Goal: Use online tool/utility: Use online tool/utility

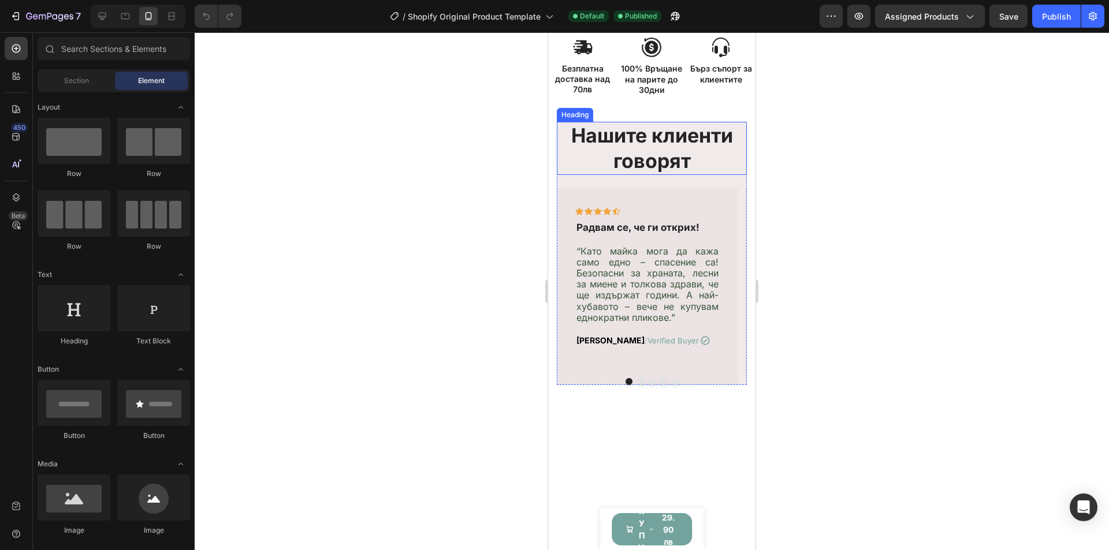
scroll to position [520, 0]
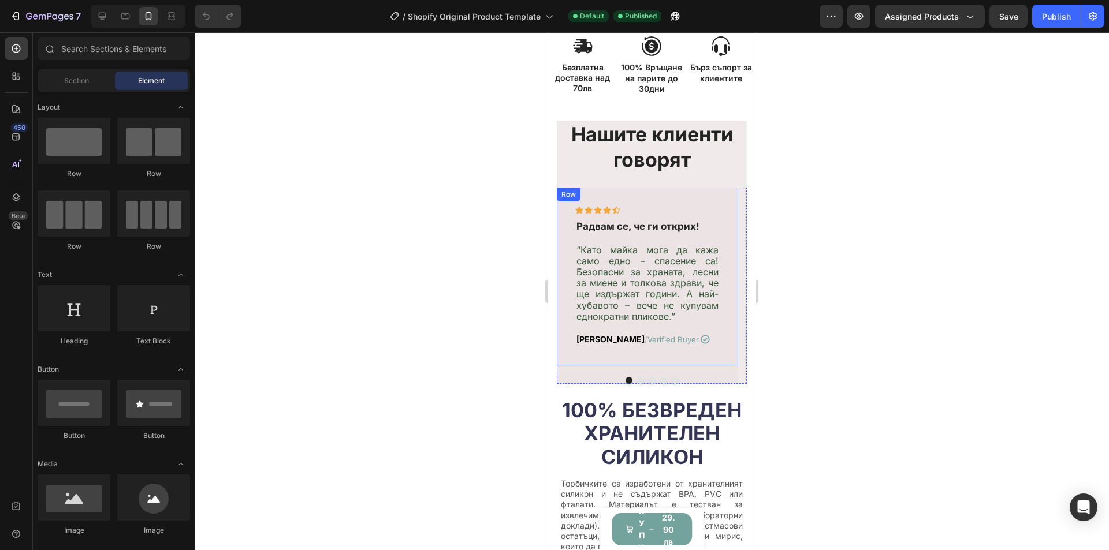
click at [721, 204] on div "Icon Icon Icon Icon Icon Row [DEMOGRAPHIC_DATA] се, че ги открих! Text block “К…" at bounding box center [647, 276] width 181 height 177
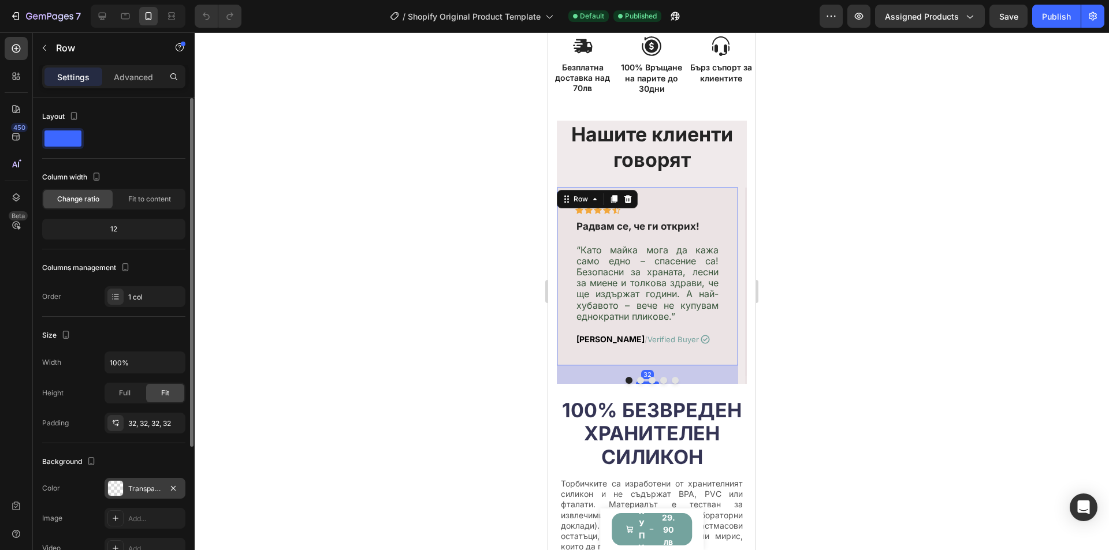
click at [137, 490] on div "Transparent" at bounding box center [144, 489] width 33 height 10
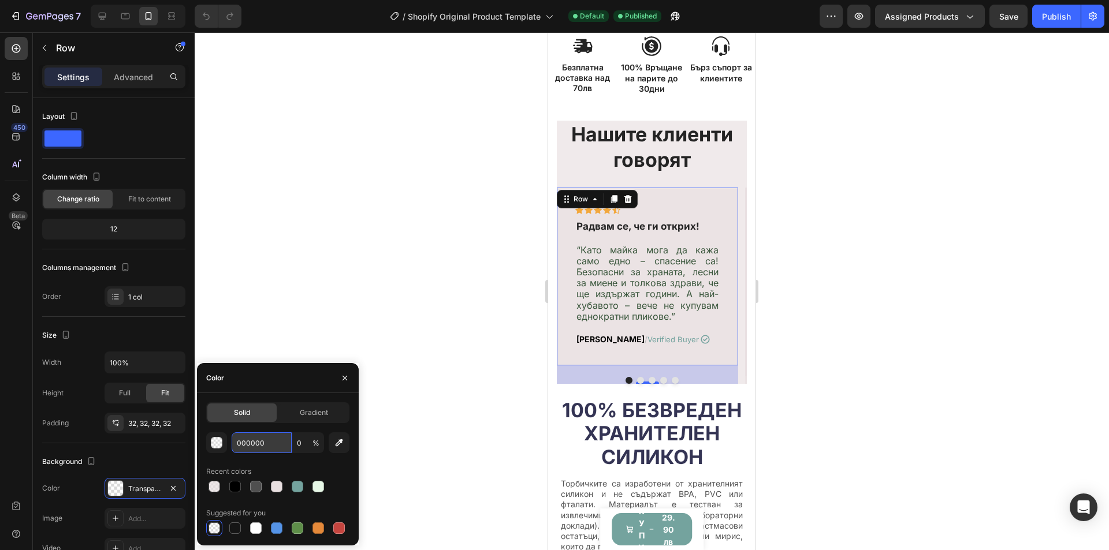
click at [278, 446] on input "000000" at bounding box center [262, 443] width 60 height 21
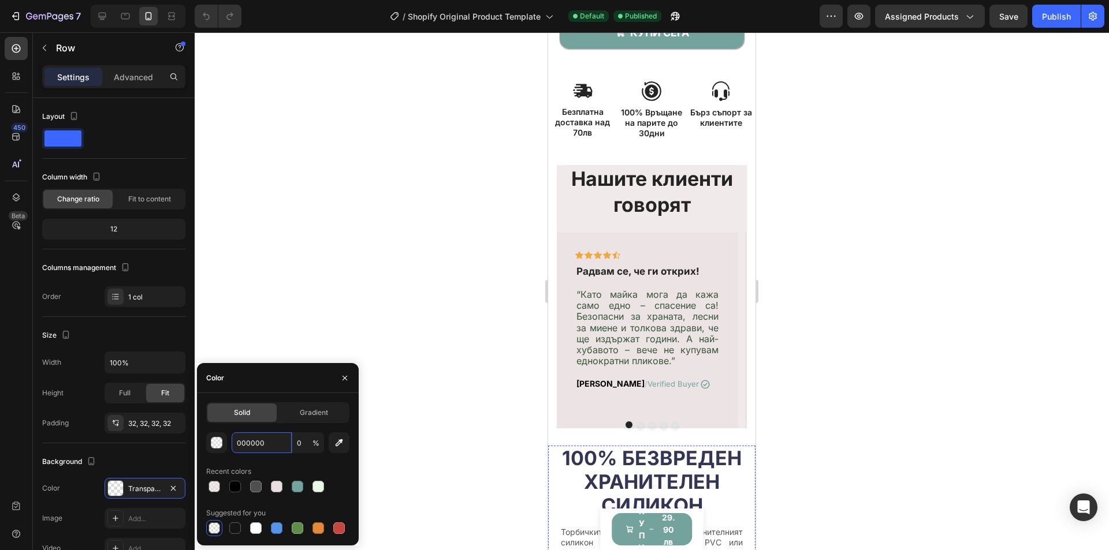
scroll to position [470, 0]
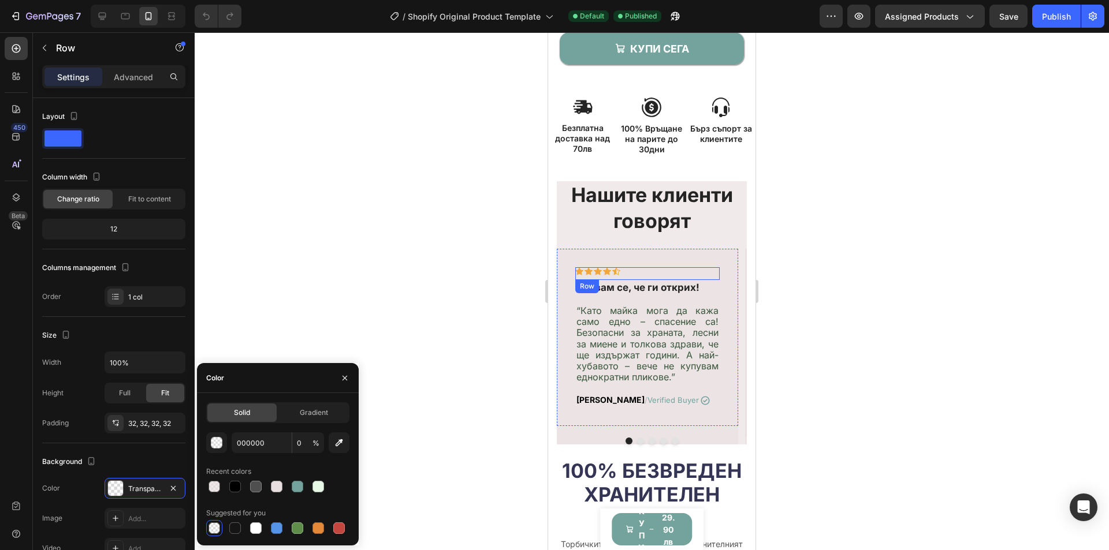
click at [688, 258] on div "Icon Icon Icon Icon Icon Row [DEMOGRAPHIC_DATA] се, че ги открих! Text block “К…" at bounding box center [647, 337] width 181 height 177
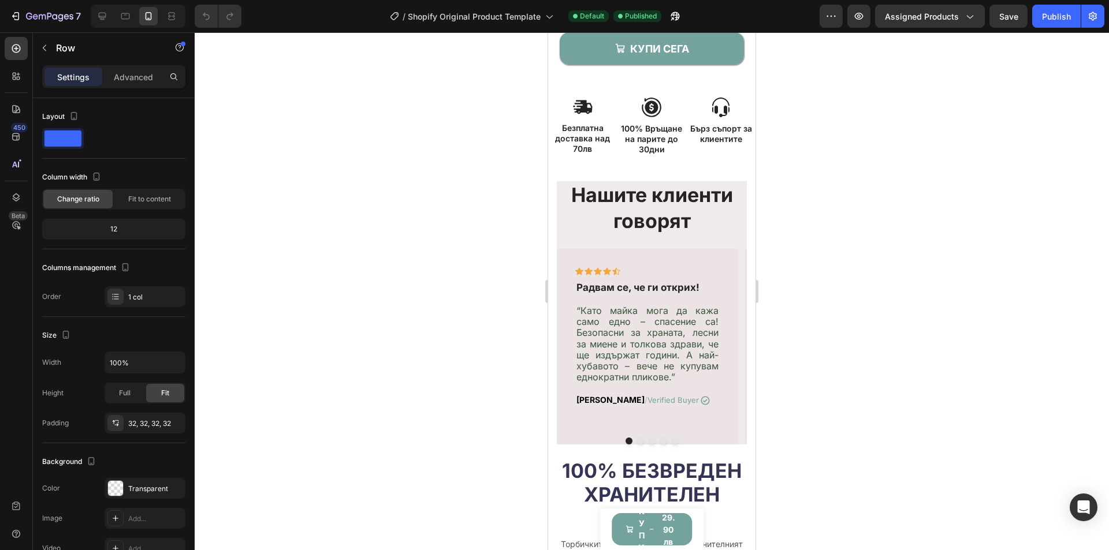
click at [701, 229] on h2 "Нашите клиенти говорят" at bounding box center [652, 207] width 190 height 53
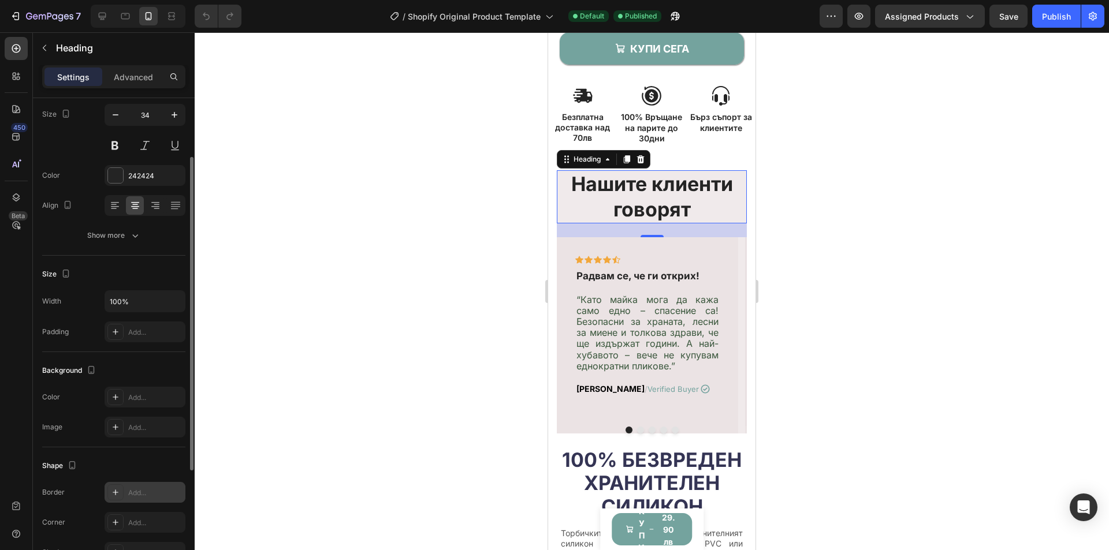
scroll to position [0, 0]
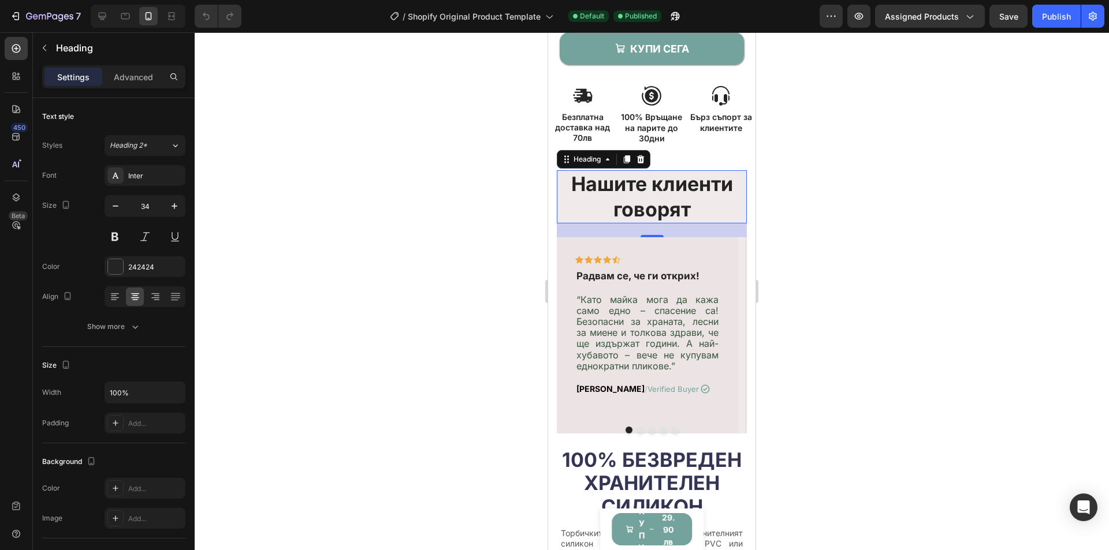
click at [705, 215] on h2 "Нашите клиенти говорят" at bounding box center [652, 196] width 190 height 53
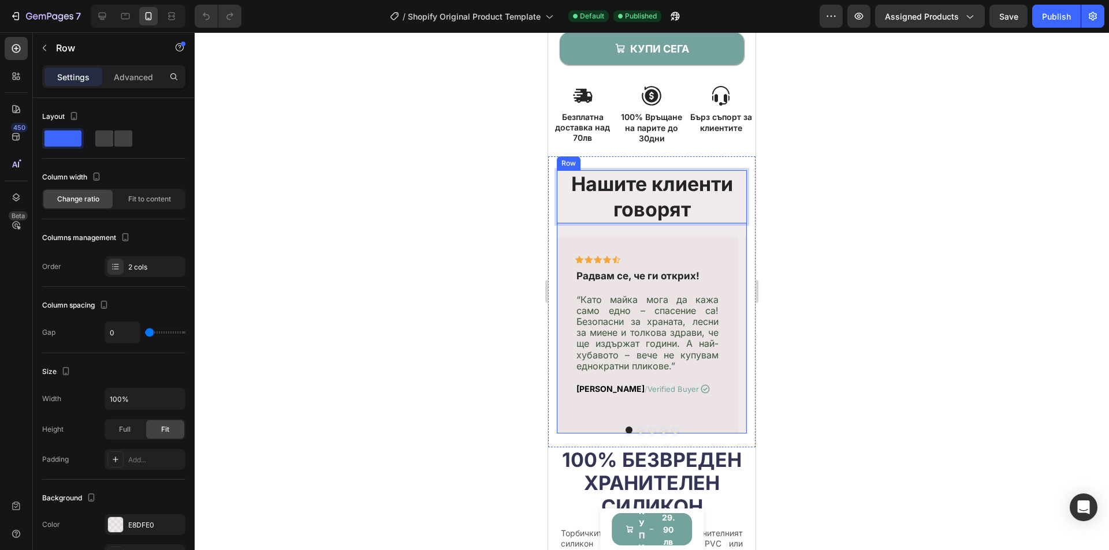
click at [586, 237] on div "Нашите клиенти говорят Heading 24" at bounding box center [652, 203] width 190 height 67
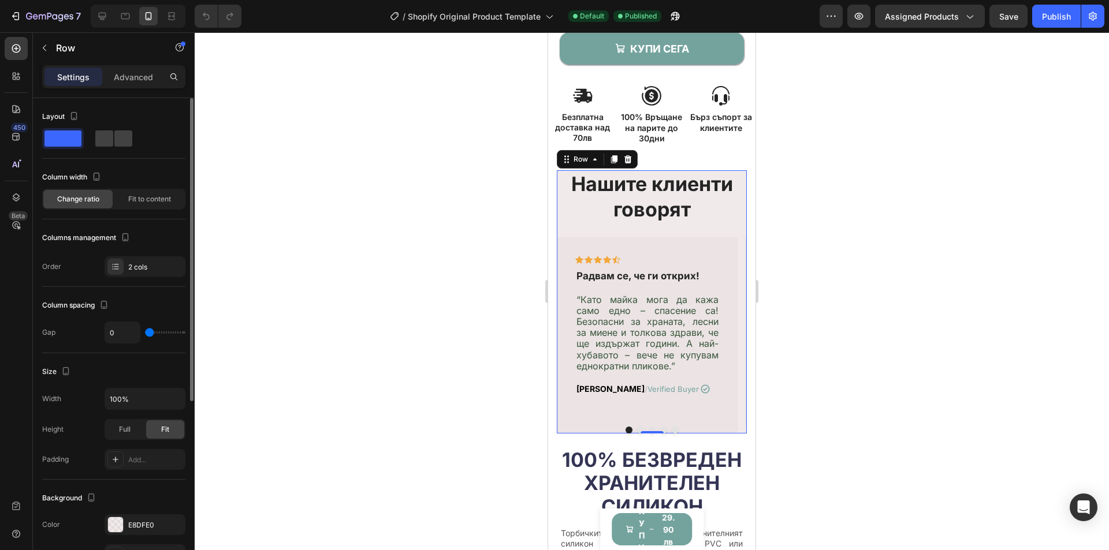
scroll to position [116, 0]
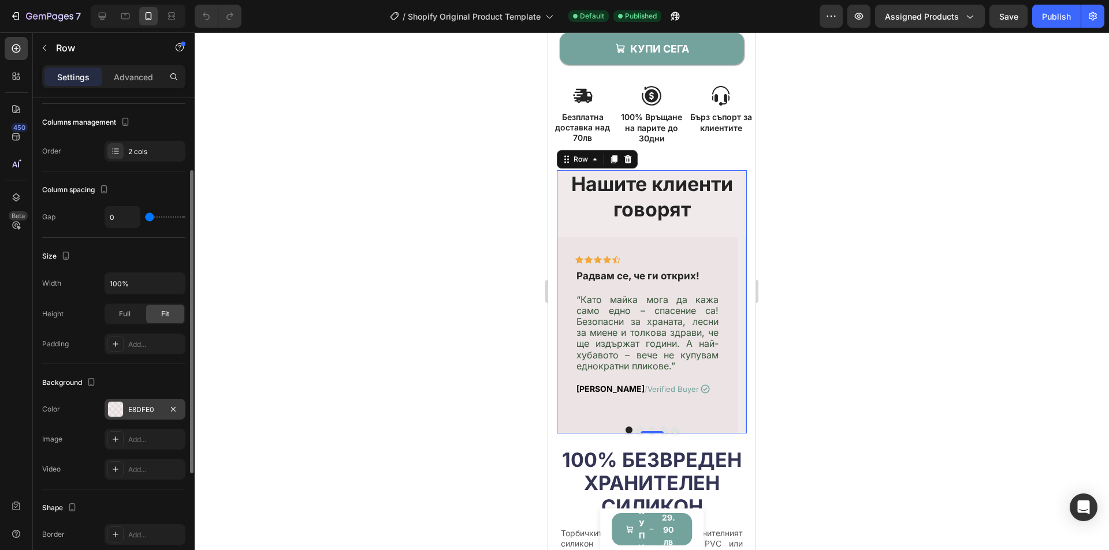
click at [120, 409] on div at bounding box center [115, 409] width 15 height 15
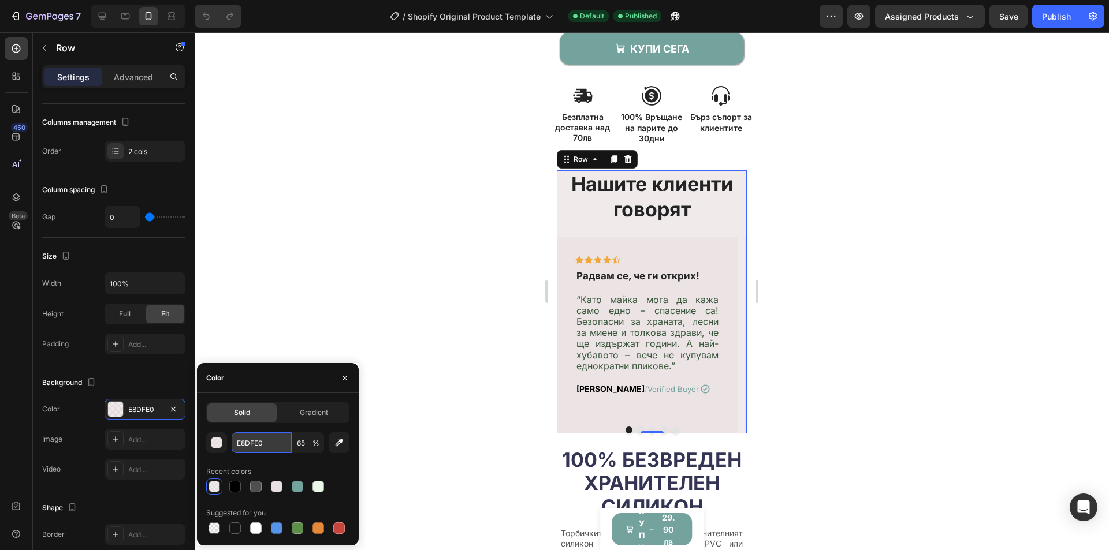
click at [285, 445] on input "E8DFE0" at bounding box center [262, 443] width 60 height 21
